Goal: Transaction & Acquisition: Purchase product/service

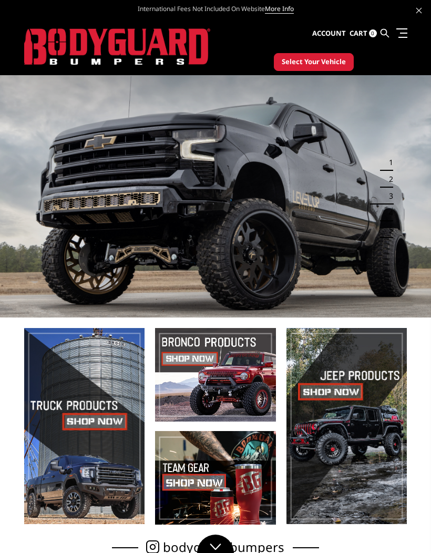
click at [320, 66] on span "Select Your Vehicle" at bounding box center [314, 62] width 64 height 11
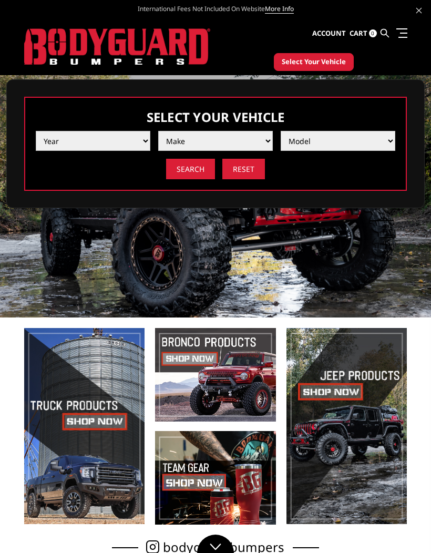
click at [86, 150] on select "Year 2025 2024 2023 2022 2021 2020 2019 2018 2017 2016 2015 2014 2013 2012 2011…" at bounding box center [93, 141] width 115 height 20
select select "yr_2020"
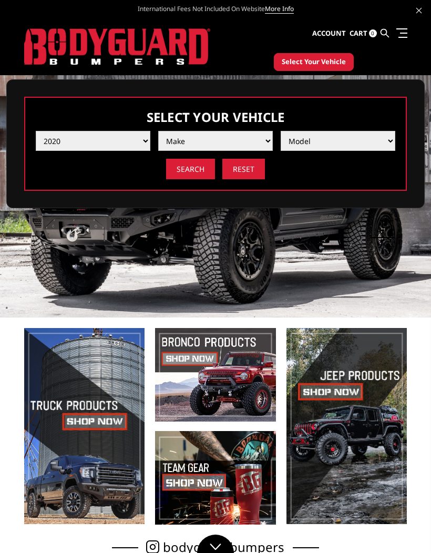
click at [224, 144] on select "Make Chevrolet Ford GMC Nissan Ram Toyota" at bounding box center [215, 141] width 115 height 20
select select "mk_ram"
click at [331, 132] on select "Model 1500 6-Lug 1500 Rebel 2500 / 3500 4500 / 5500" at bounding box center [338, 141] width 115 height 20
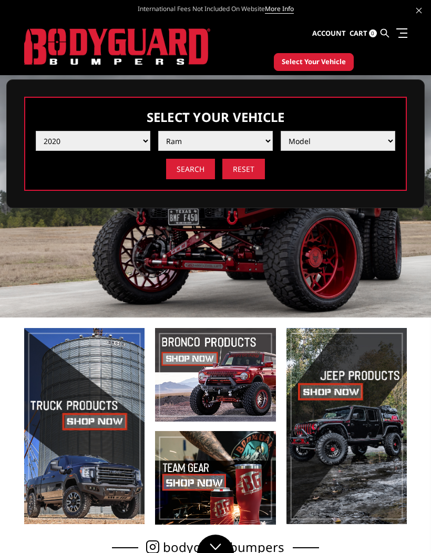
click at [331, 141] on select "Model 1500 6-Lug 1500 Rebel 2500 / 3500 4500 / 5500" at bounding box center [338, 141] width 115 height 20
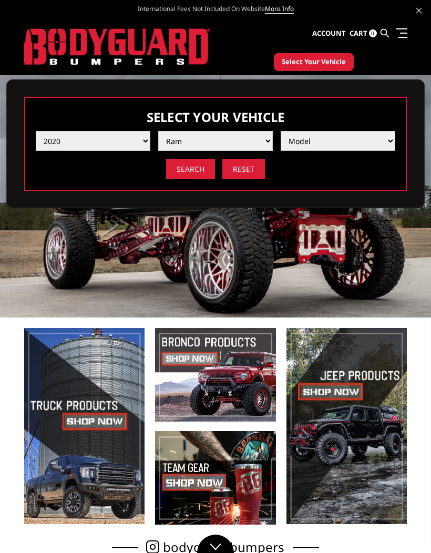
select select "md_2500-3500"
click at [193, 170] on input "Search" at bounding box center [190, 169] width 49 height 21
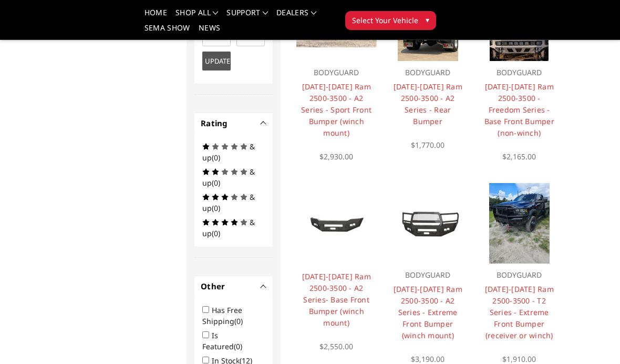
scroll to position [561, 0]
click at [431, 320] on link "2019-2025 Ram 2500-3500 - T2 Series - Extreme Front Bumper (receiver or winch)" at bounding box center [519, 311] width 69 height 56
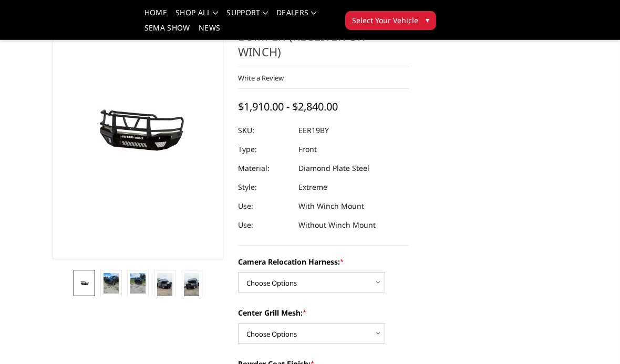
scroll to position [83, 0]
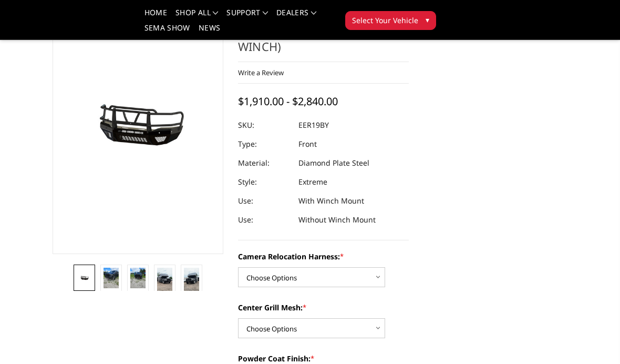
click at [123, 131] on img at bounding box center [389, 149] width 673 height 315
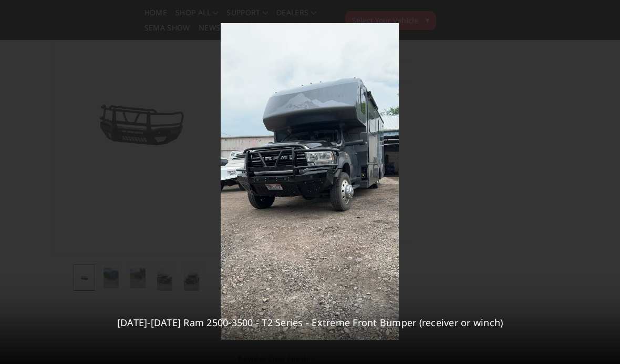
click at [613, 7] on icon at bounding box center [609, 11] width 13 height 13
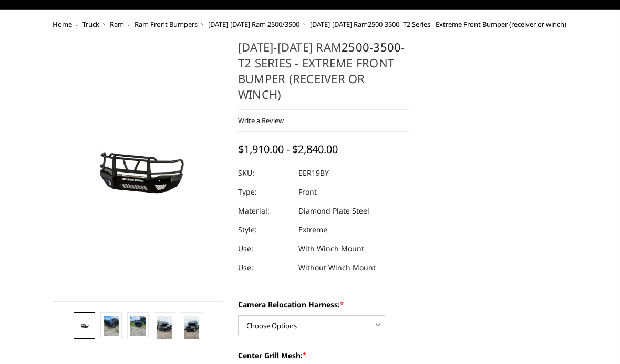
scroll to position [0, 0]
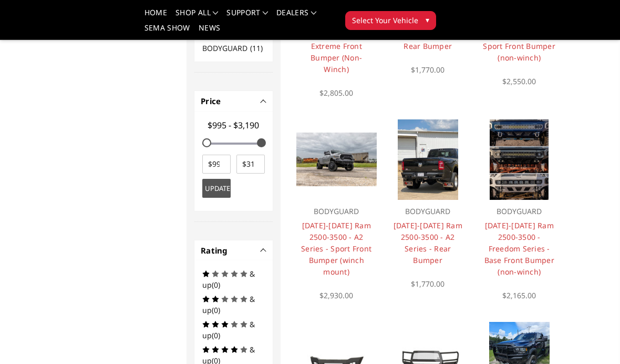
scroll to position [432, 0]
click at [322, 221] on link "2019-2025 Ram 2500-3500 - A2 Series - Sport Front Bumper (winch mount)" at bounding box center [336, 249] width 70 height 56
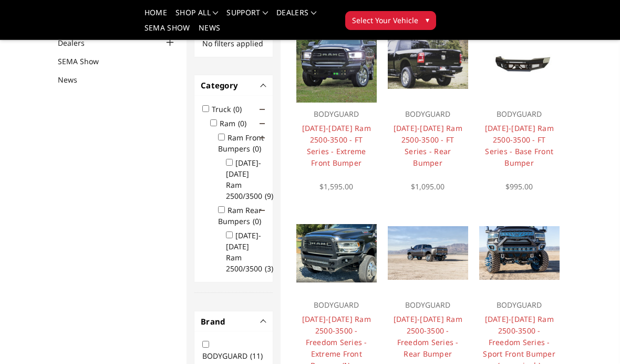
scroll to position [126, 0]
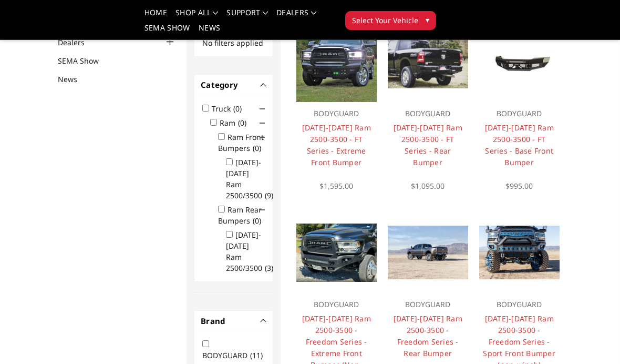
click at [324, 154] on link "[DATE]-[DATE] Ram 2500-3500 - FT Series - Extreme Front Bumper" at bounding box center [336, 145] width 69 height 45
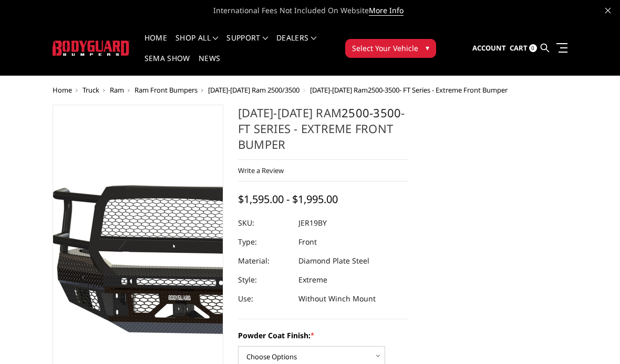
click at [129, 243] on img at bounding box center [164, 235] width 673 height 315
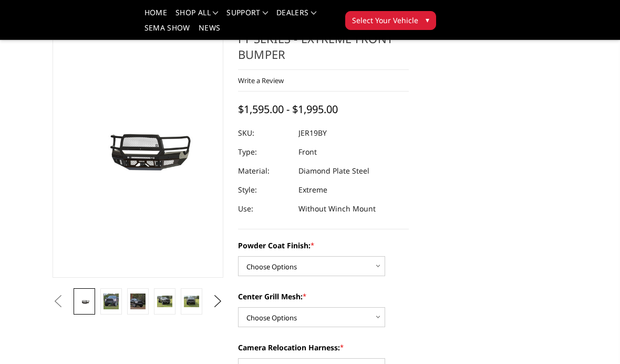
scroll to position [60, 0]
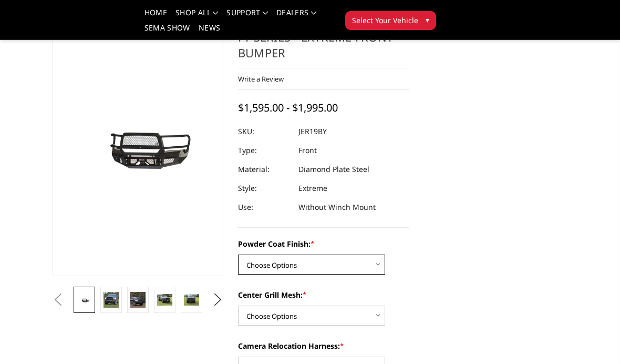
click at [358, 269] on select "Choose Options Bare Metal Gloss Black Powder Coat Textured Black Powder Coat" at bounding box center [311, 264] width 147 height 20
select select "3214"
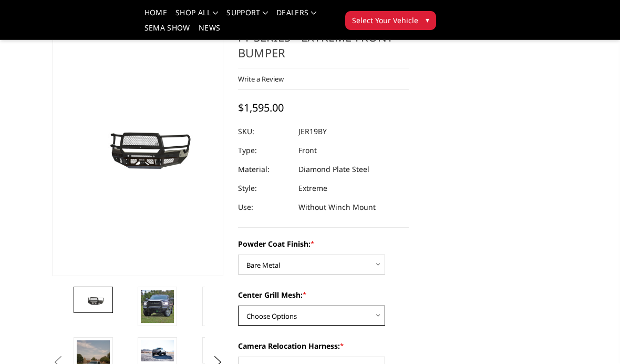
click at [346, 310] on select "Choose Options WITH Expanded Metal in Center Grill WITHOUT Expanded Metal in Ce…" at bounding box center [311, 315] width 147 height 20
select select "3217"
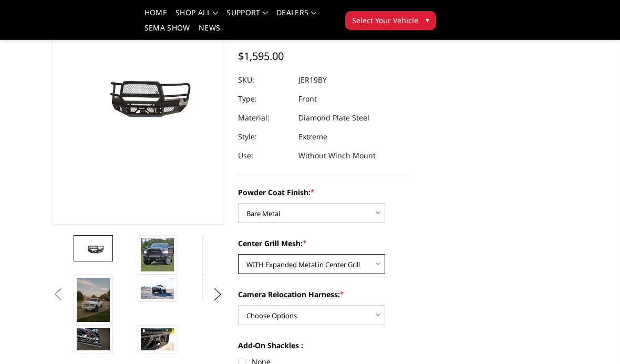
scroll to position [138, 0]
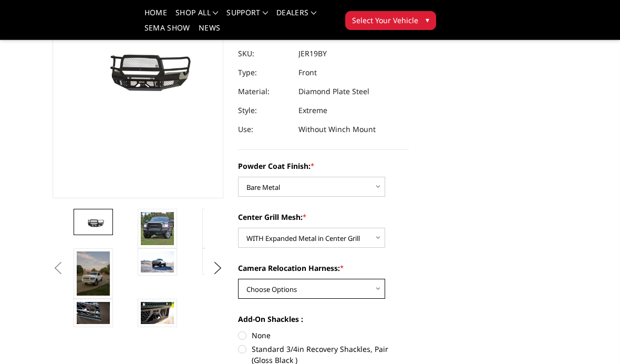
click at [362, 286] on select "Choose Options WITH Camera Relocation Harness WITHOUT Camera Relocation Harness" at bounding box center [311, 289] width 147 height 20
select select "3219"
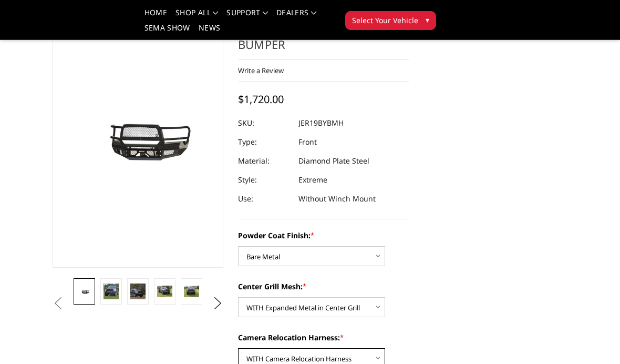
scroll to position [149, 0]
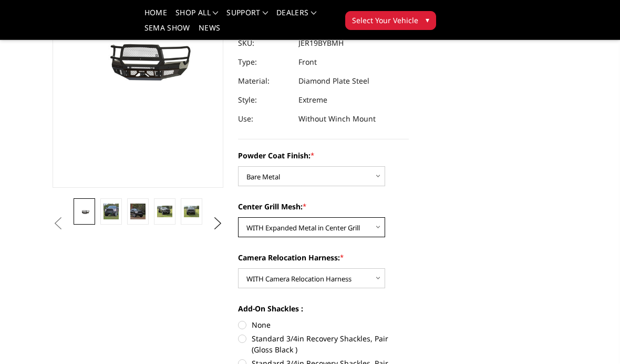
click at [280, 227] on select "Choose Options WITH Expanded Metal in Center Grill WITHOUT Expanded Metal in Ce…" at bounding box center [311, 227] width 147 height 20
select select "3218"
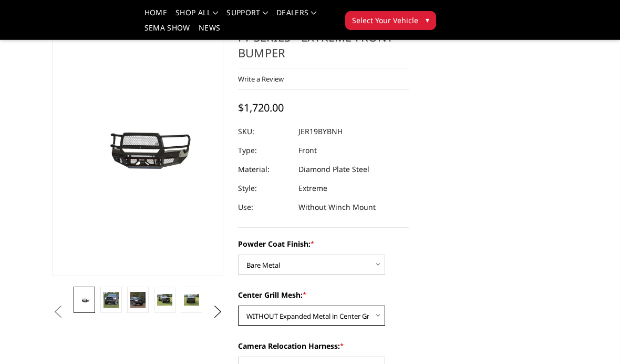
scroll to position [0, 0]
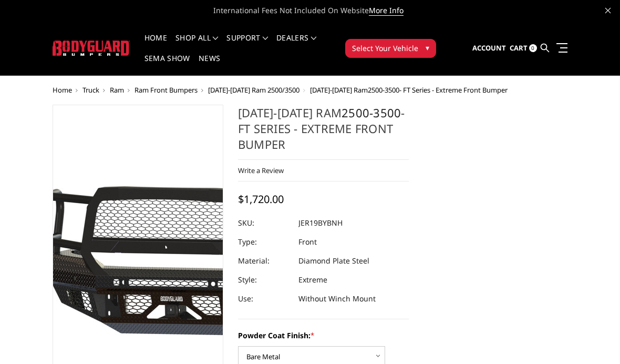
click at [132, 237] on img at bounding box center [156, 236] width 673 height 315
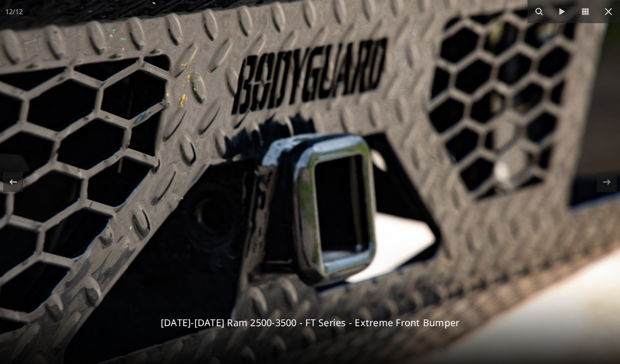
click at [604, 3] on button at bounding box center [608, 11] width 23 height 23
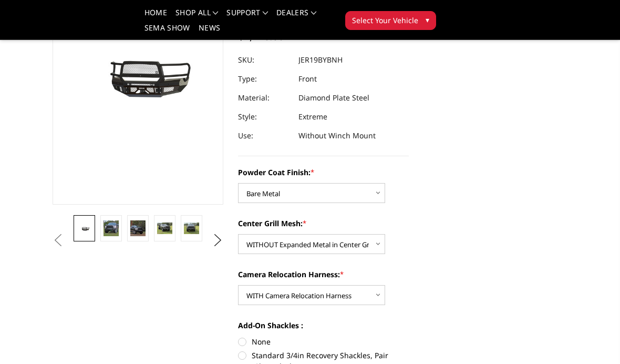
scroll to position [133, 0]
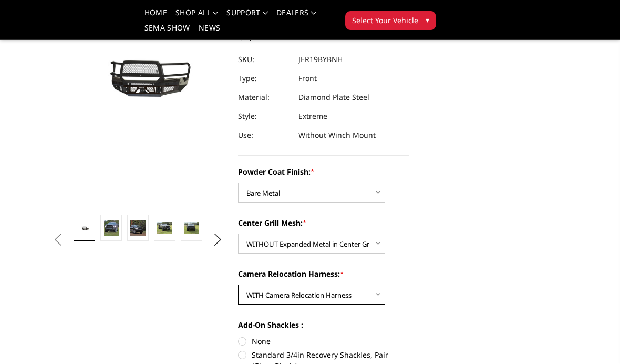
click at [359, 293] on select "Choose Options WITH Camera Relocation Harness WITHOUT Camera Relocation Harness" at bounding box center [311, 294] width 147 height 20
select select "3220"
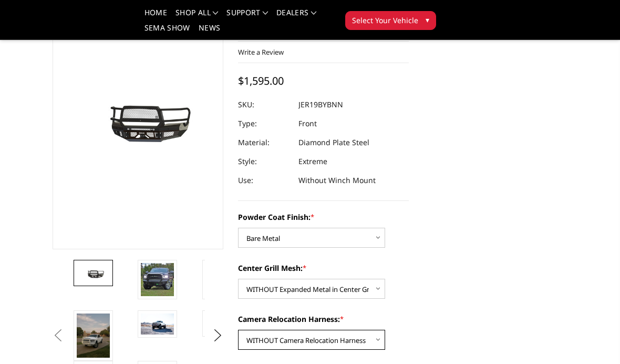
scroll to position [118, 0]
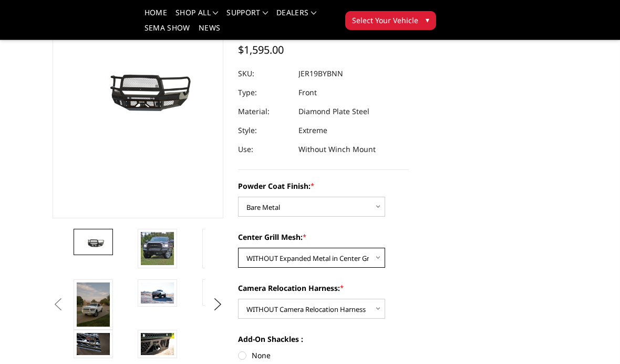
click at [351, 267] on select "Choose Options WITH Expanded Metal in Center Grill WITHOUT Expanded Metal in Ce…" at bounding box center [311, 258] width 147 height 20
select select "3217"
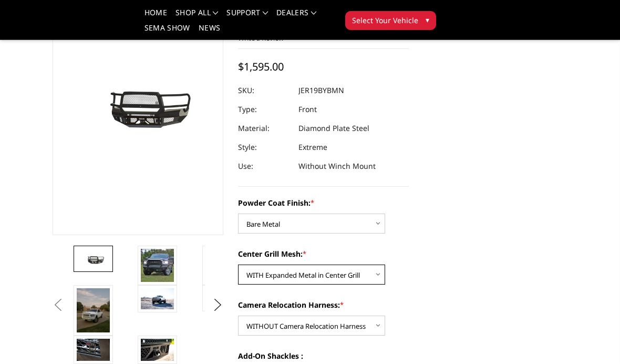
scroll to position [103, 0]
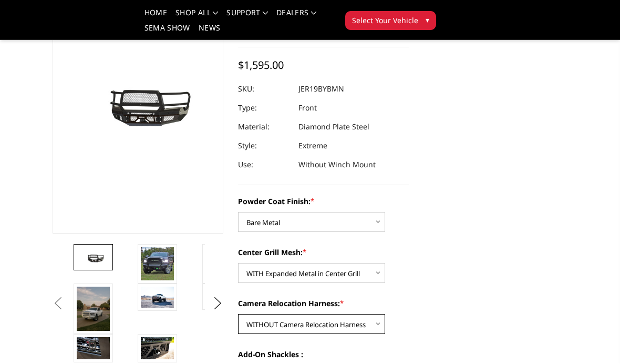
click at [357, 323] on select "Choose Options WITH Camera Relocation Harness WITHOUT Camera Relocation Harness" at bounding box center [311, 324] width 147 height 20
select select "3219"
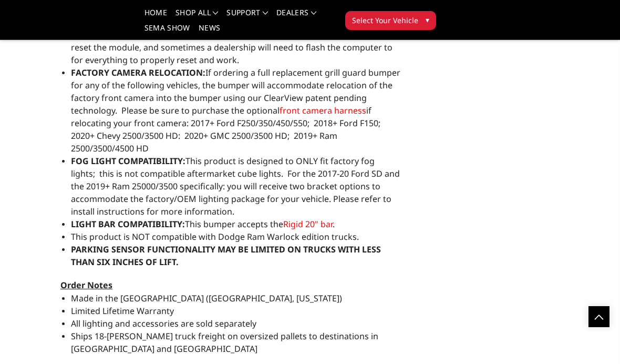
scroll to position [940, 0]
click at [318, 114] on span "front camera harness" at bounding box center [323, 111] width 87 height 12
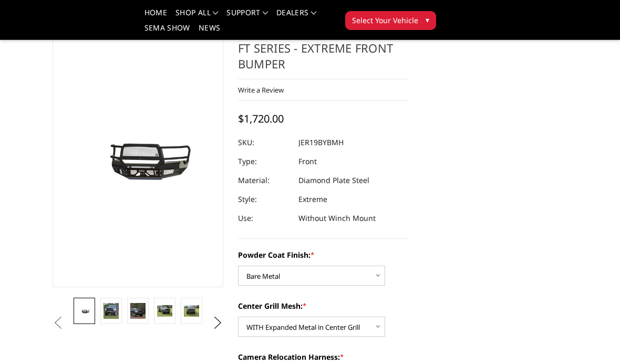
scroll to position [0, 0]
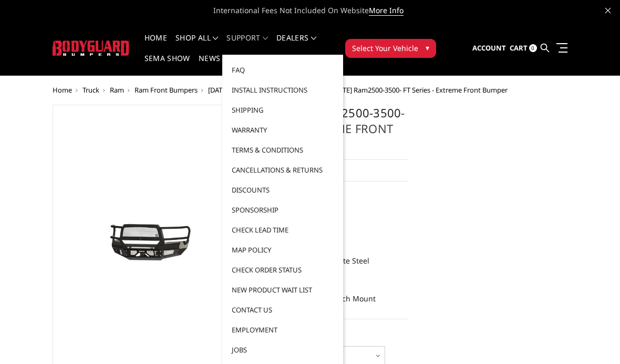
click at [239, 94] on link "Install Instructions" at bounding box center [283, 90] width 113 height 20
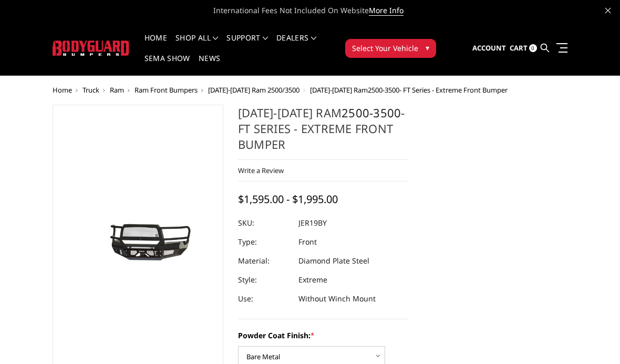
select select "3214"
select select "3217"
select select "3219"
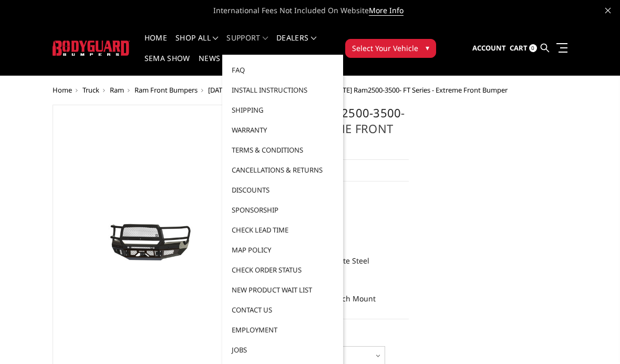
click at [249, 95] on link "Install Instructions" at bounding box center [283, 90] width 113 height 20
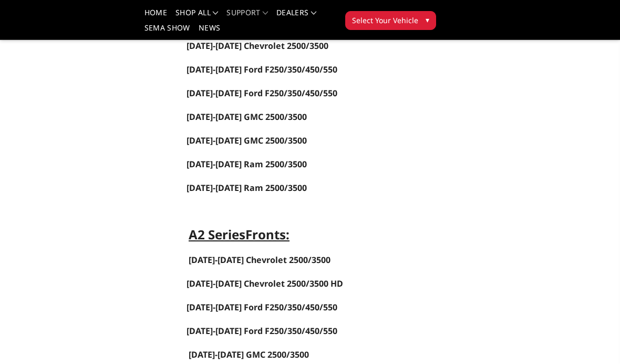
scroll to position [566, 0]
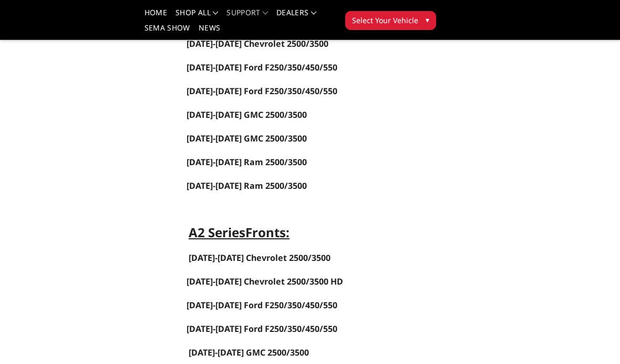
click at [189, 160] on link "[DATE]-[DATE] Ram 2500/3500" at bounding box center [247, 162] width 120 height 12
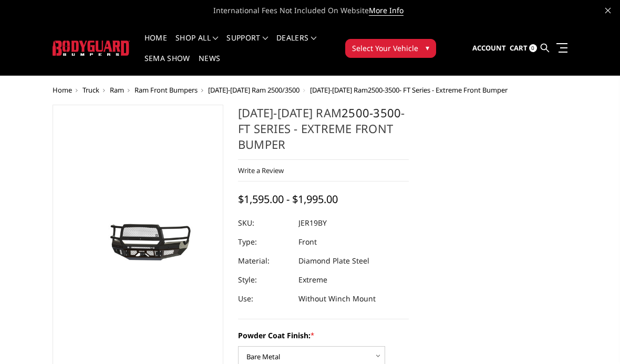
select select "3214"
select select "3217"
select select "3219"
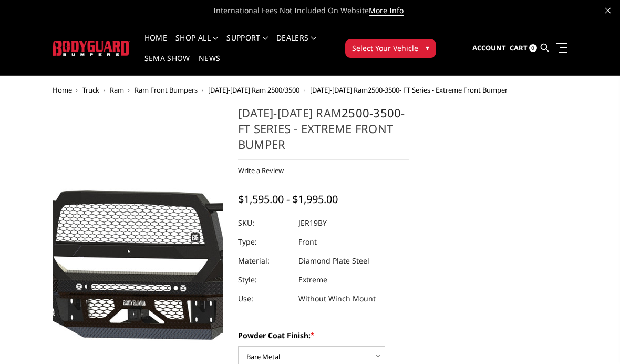
click at [145, 216] on img at bounding box center [118, 240] width 673 height 315
